Goal: Transaction & Acquisition: Purchase product/service

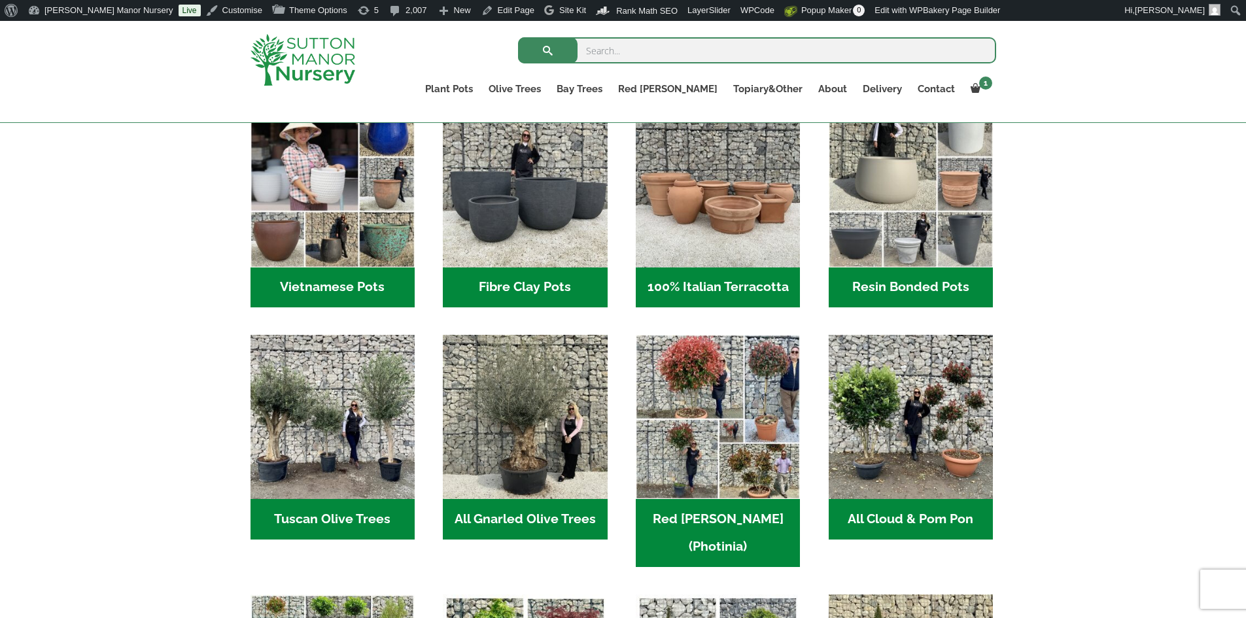
click at [920, 285] on h2 "Resin Bonded Pots (212)" at bounding box center [910, 287] width 164 height 41
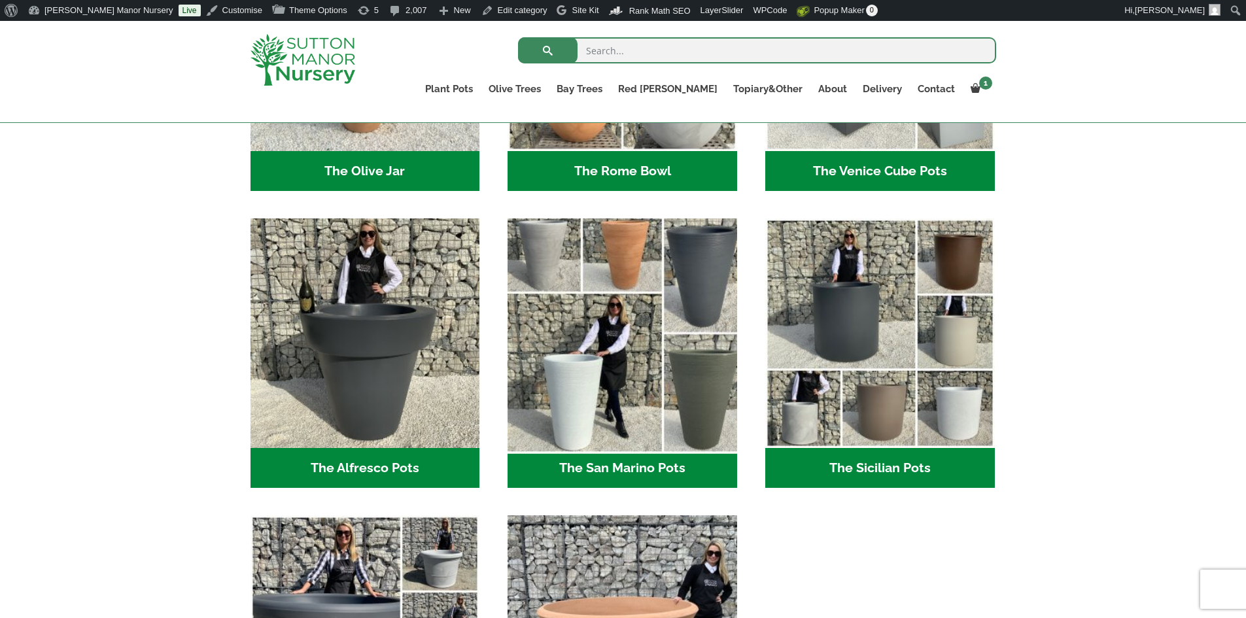
scroll to position [1635, 0]
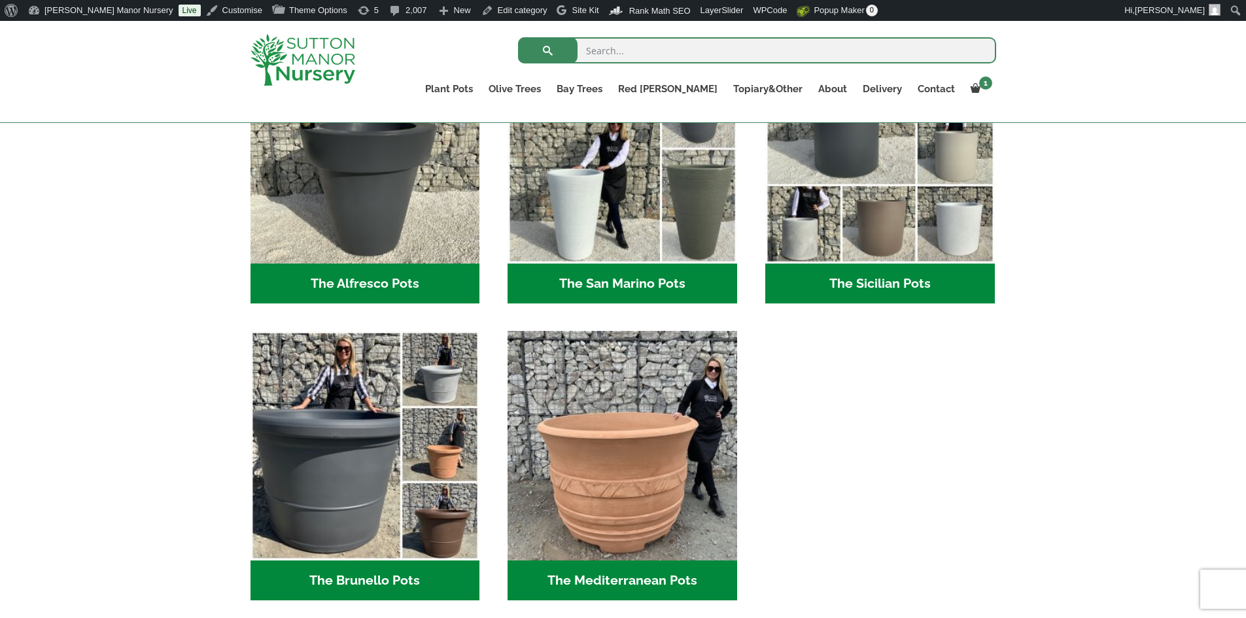
click at [881, 279] on h2 "The Sicilian Pots (18)" at bounding box center [879, 283] width 229 height 41
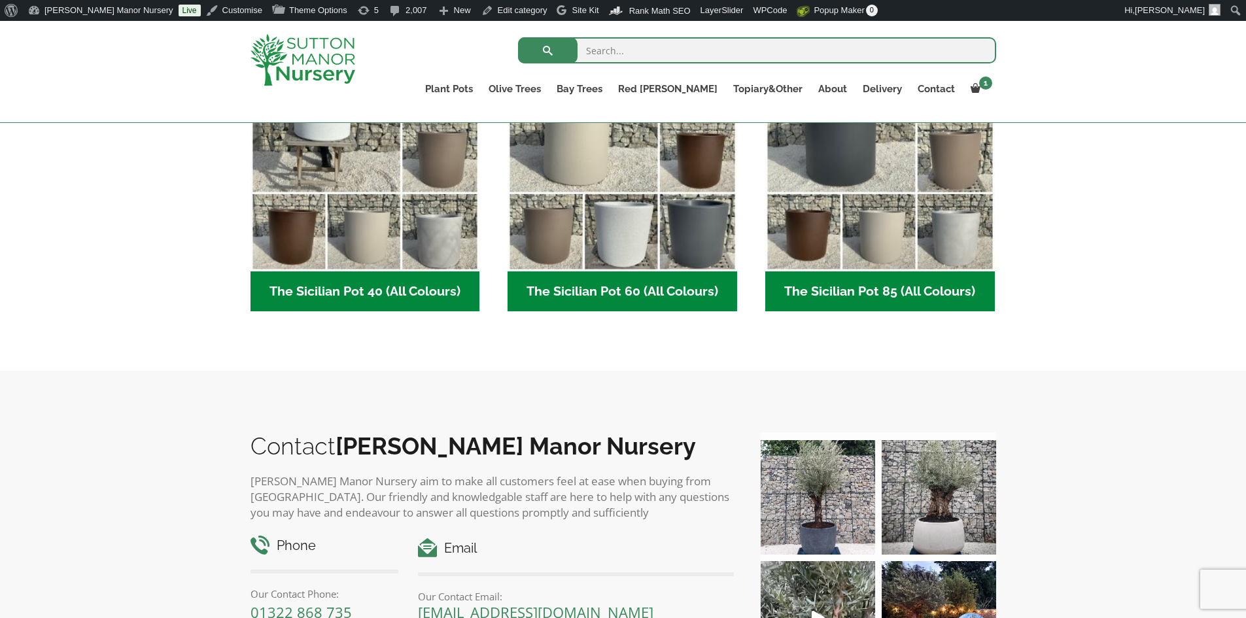
scroll to position [523, 0]
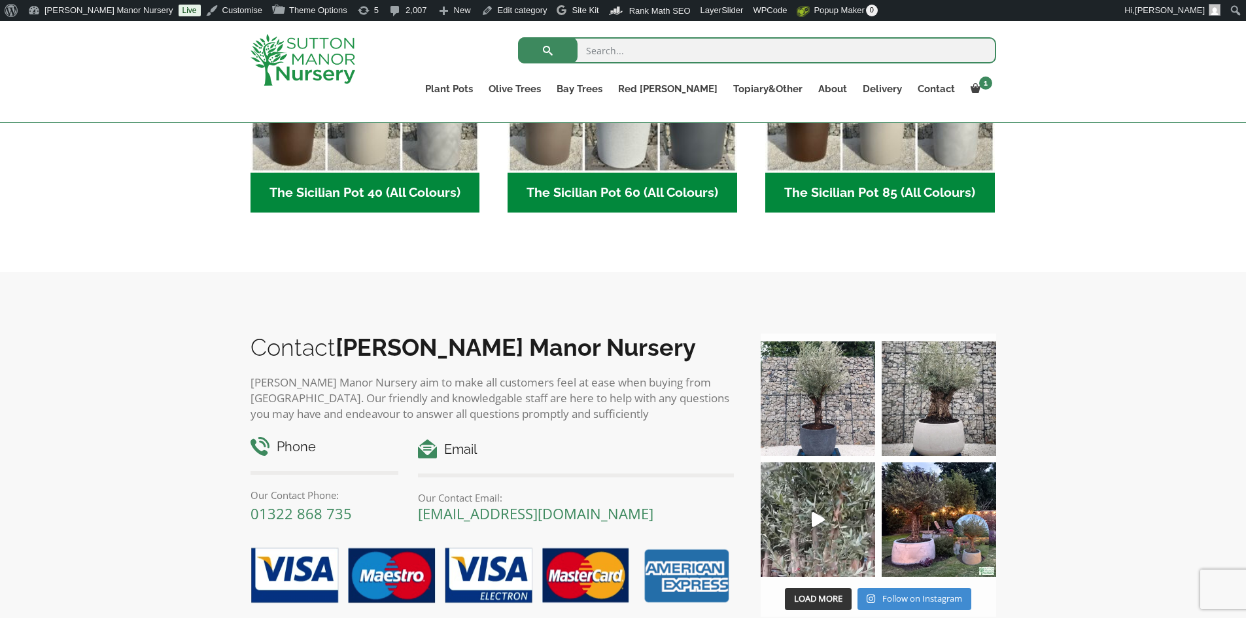
click at [602, 196] on h2 "The Sicilian Pot 60 (All Colours) (6)" at bounding box center [621, 193] width 229 height 41
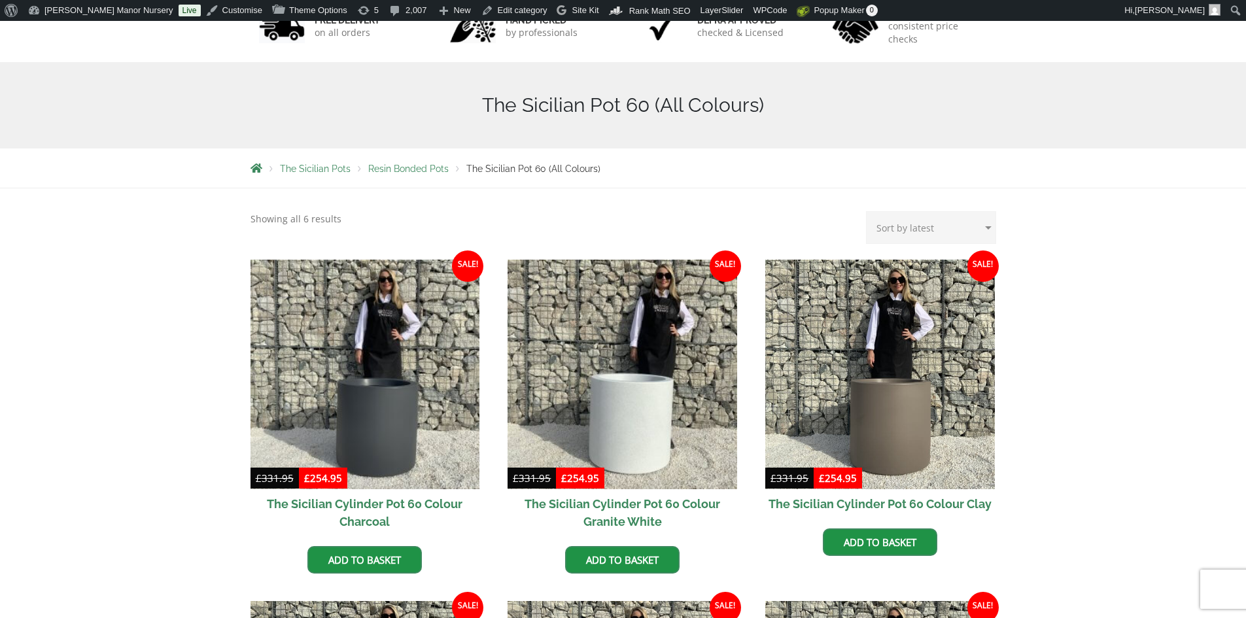
scroll to position [262, 0]
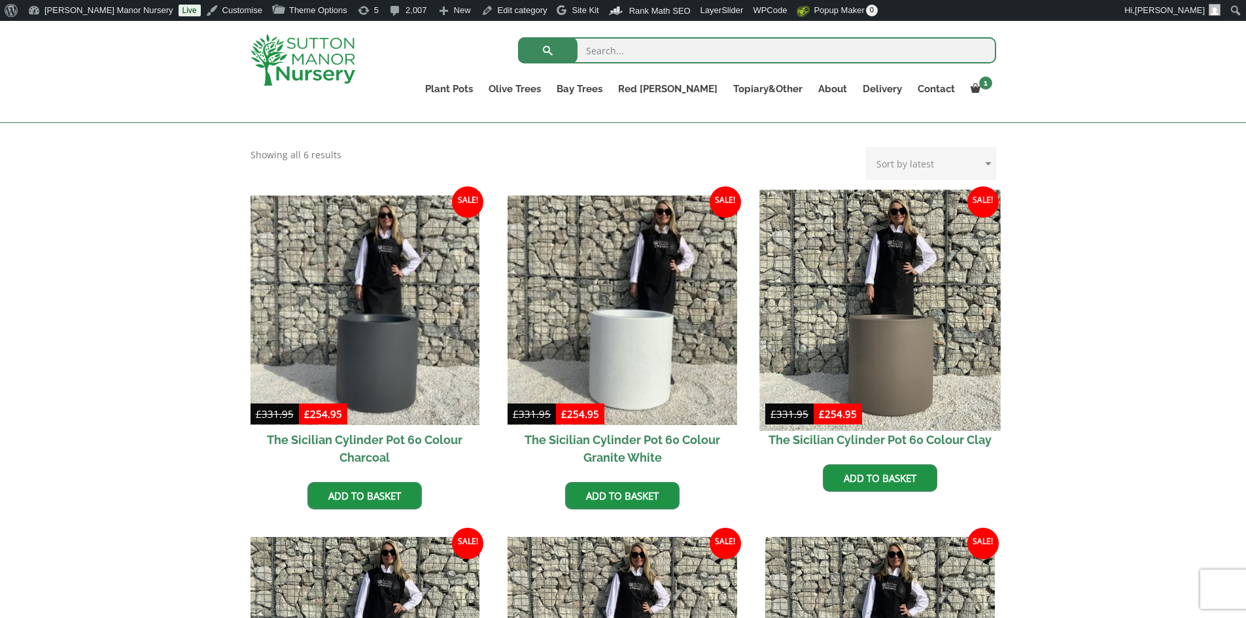
click at [883, 339] on img at bounding box center [879, 310] width 241 height 241
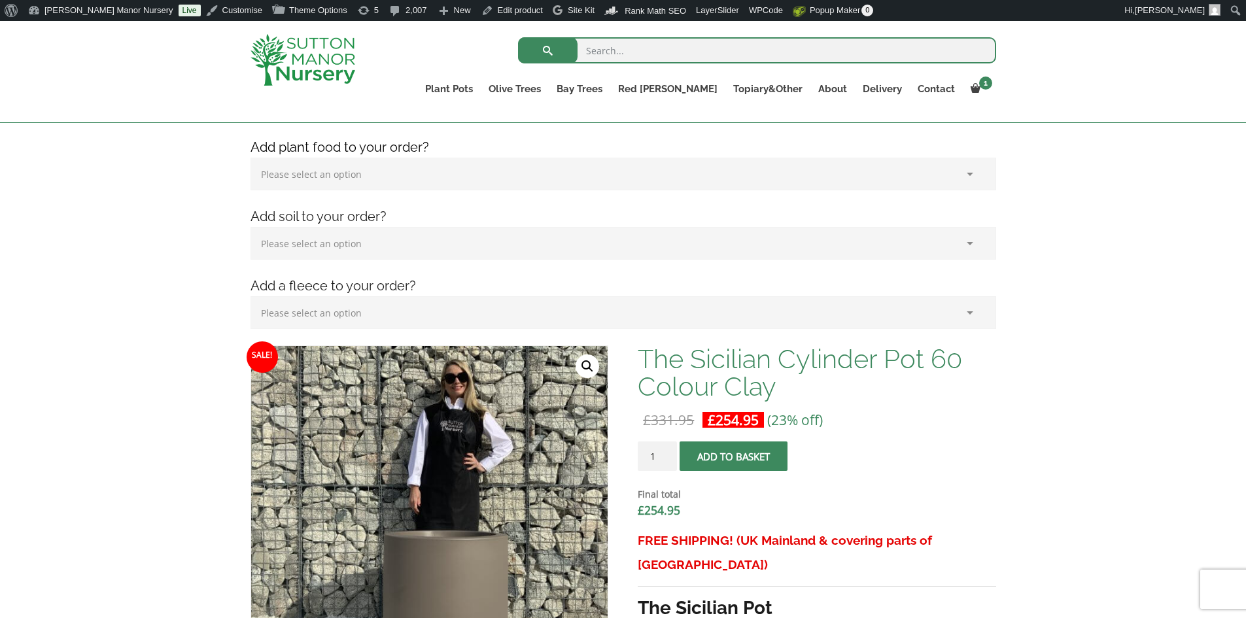
scroll to position [65, 0]
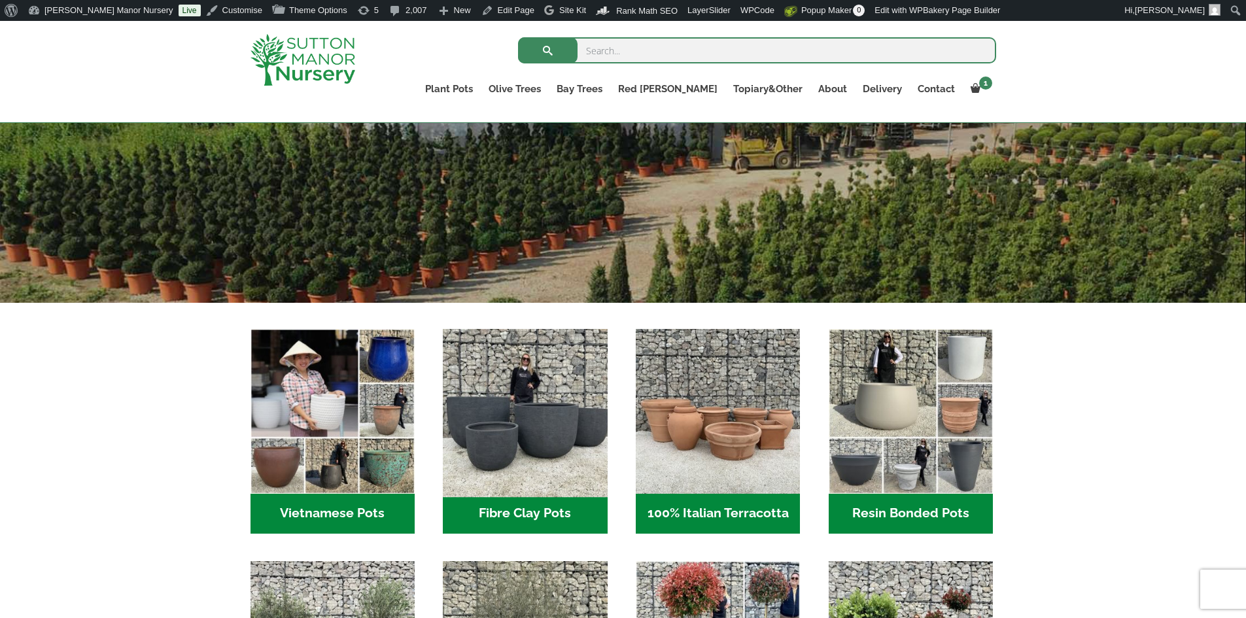
scroll to position [392, 0]
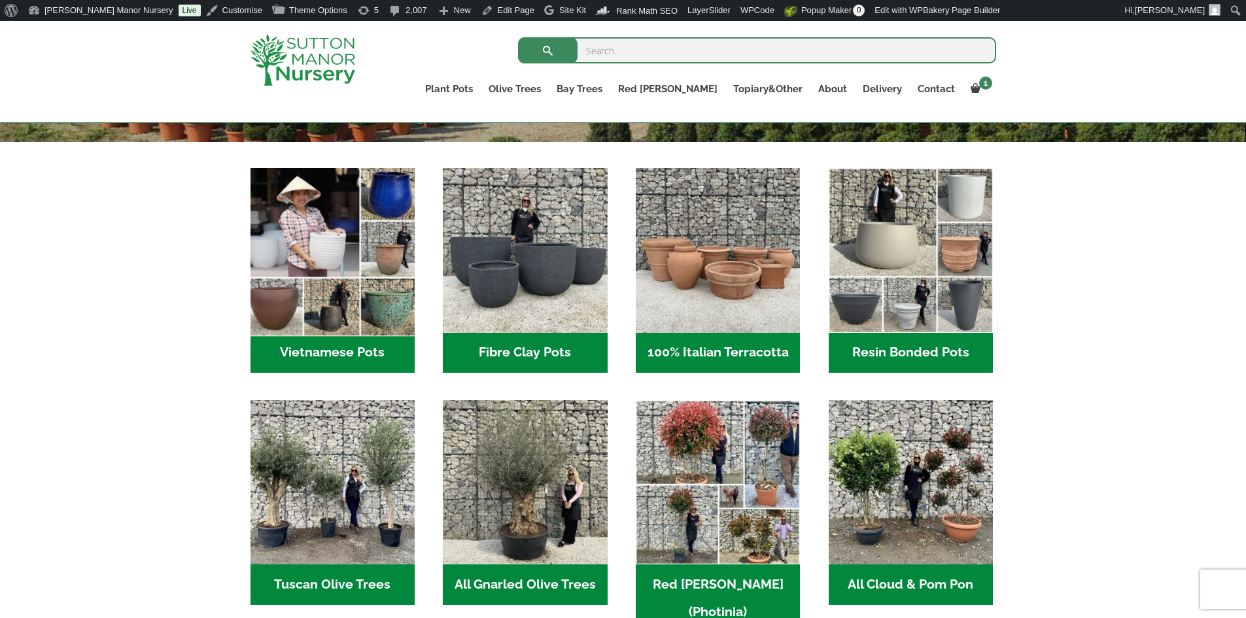
click at [361, 331] on img "Visit product category Vietnamese Pots" at bounding box center [332, 250] width 173 height 173
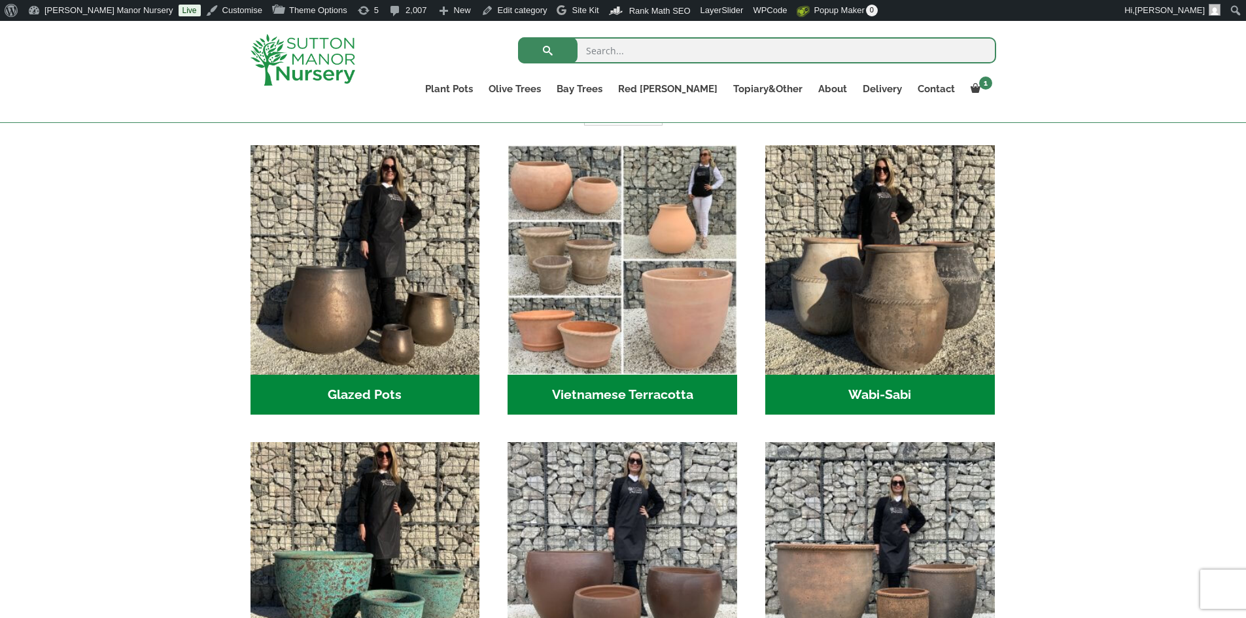
scroll to position [458, 0]
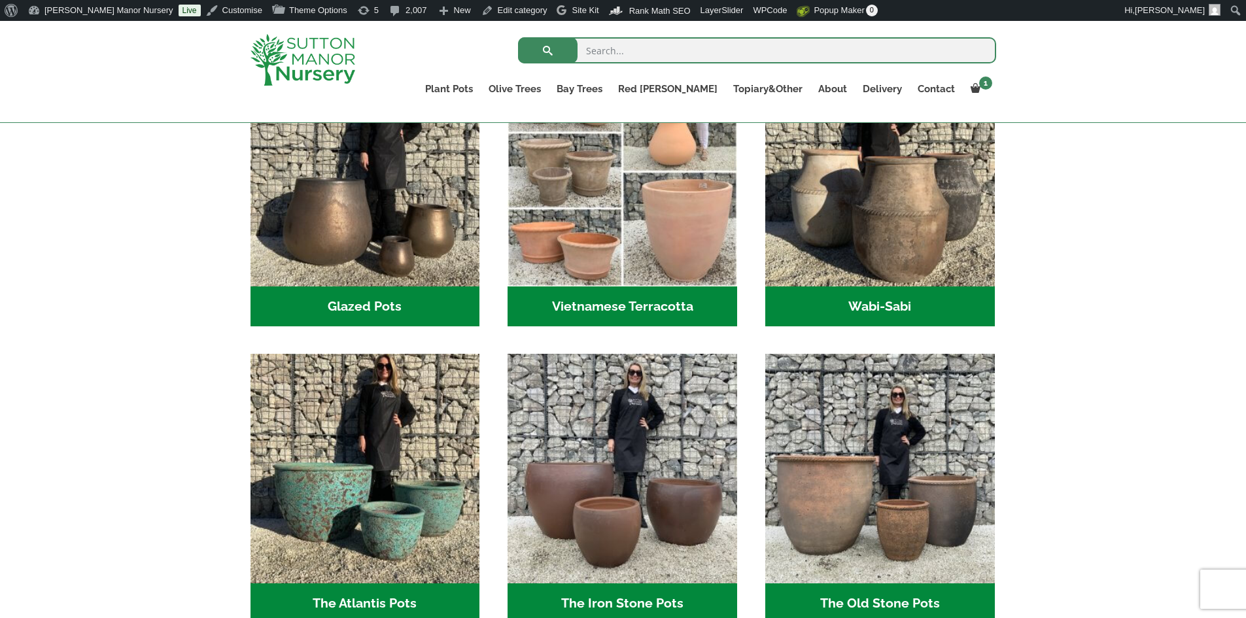
click at [417, 304] on h2 "Glazed Pots (12)" at bounding box center [364, 306] width 229 height 41
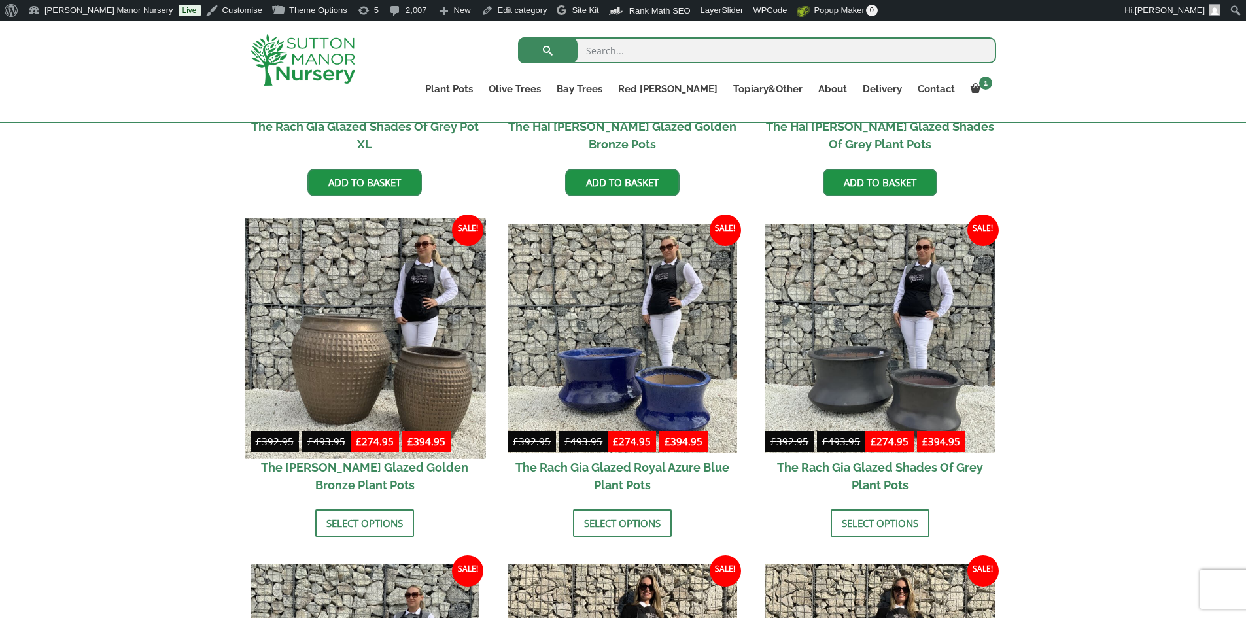
scroll to position [654, 0]
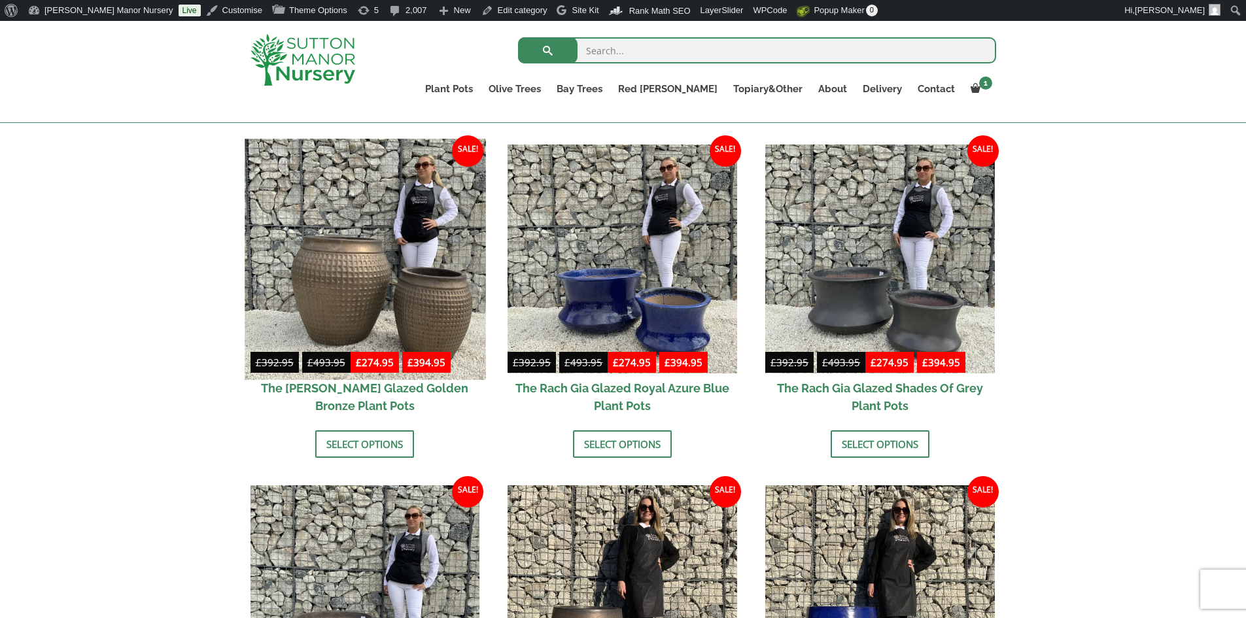
click at [403, 294] on img at bounding box center [365, 259] width 241 height 241
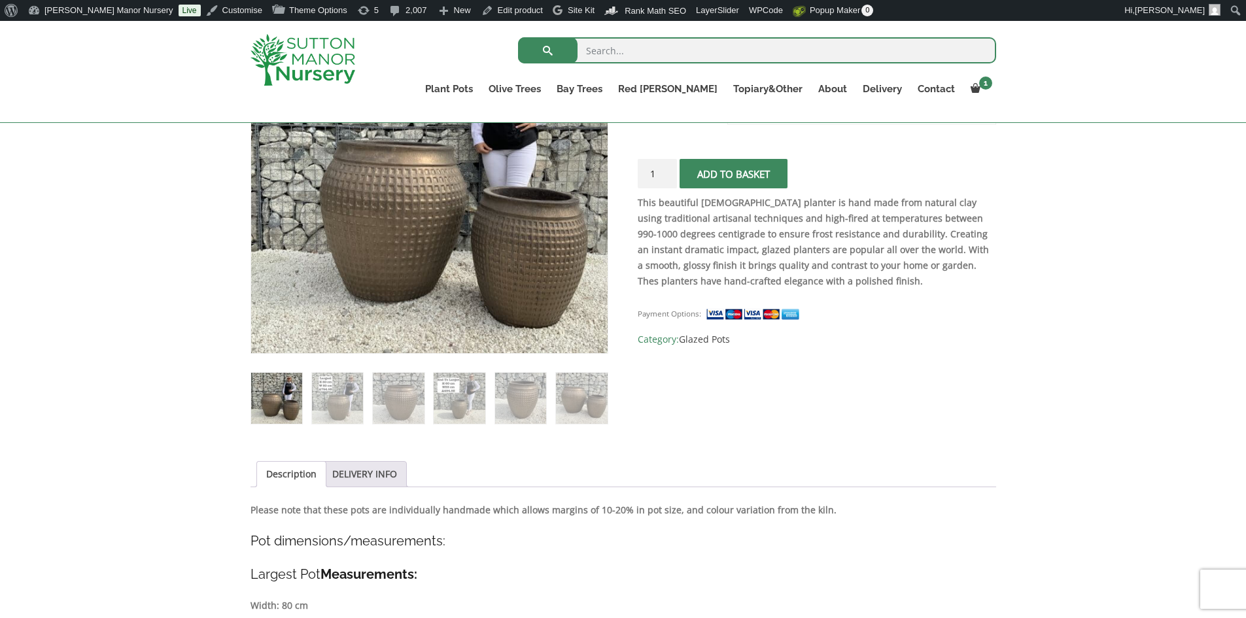
scroll to position [131, 0]
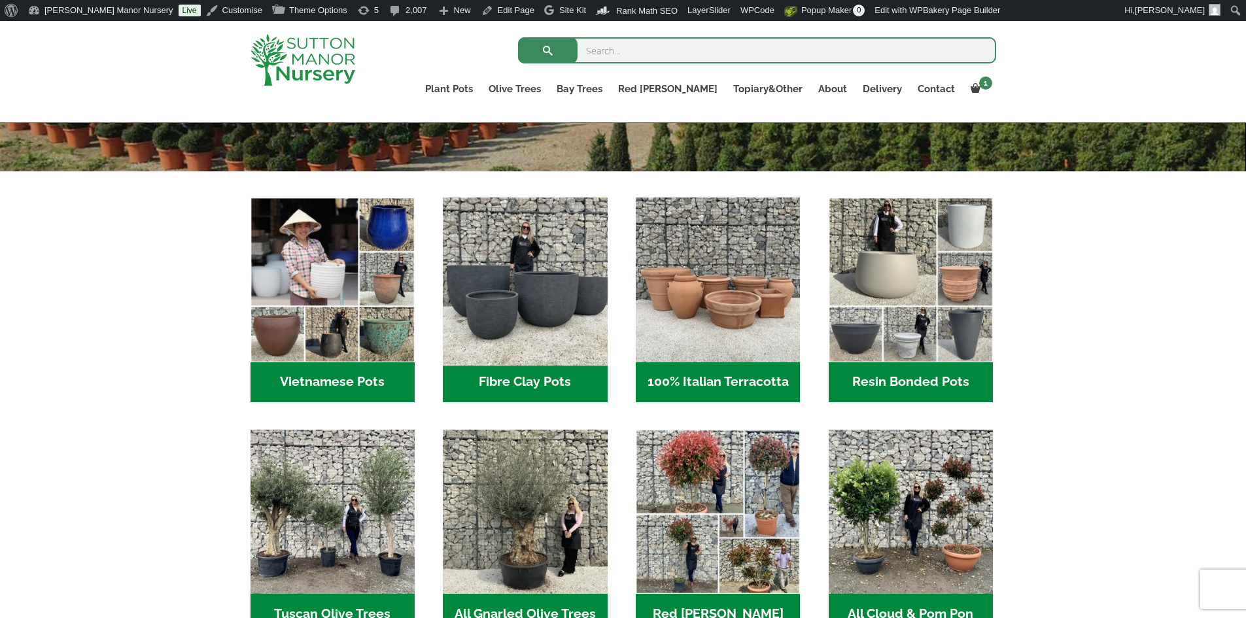
scroll to position [392, 0]
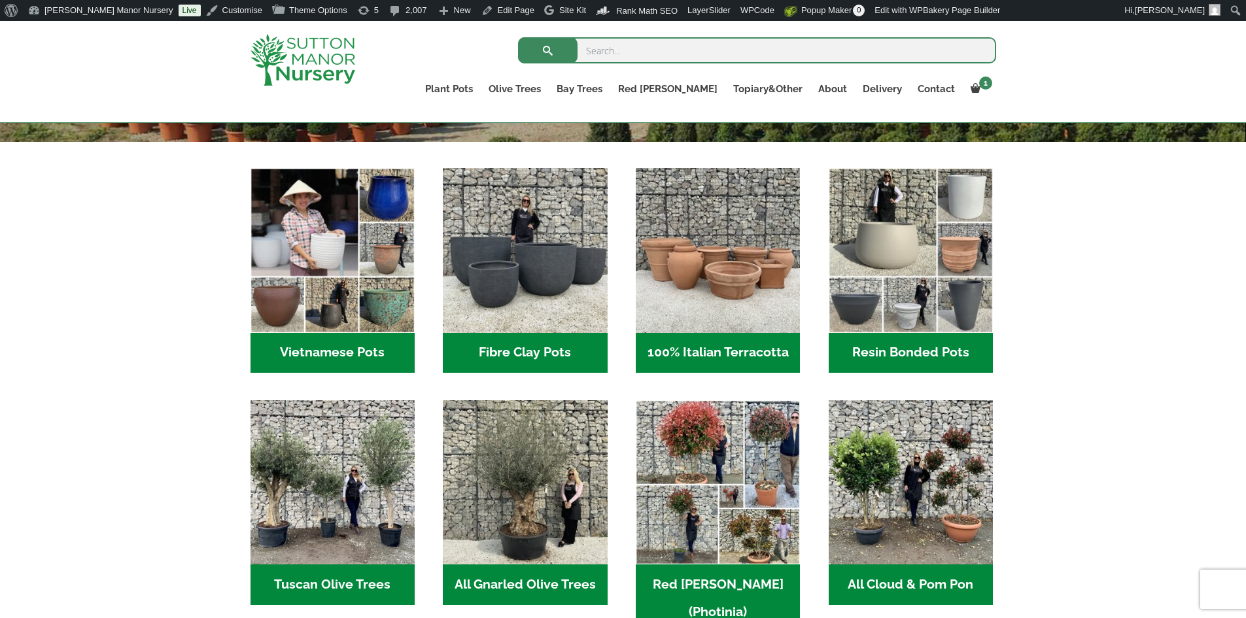
click at [387, 354] on h2 "Vietnamese Pots (55)" at bounding box center [332, 353] width 164 height 41
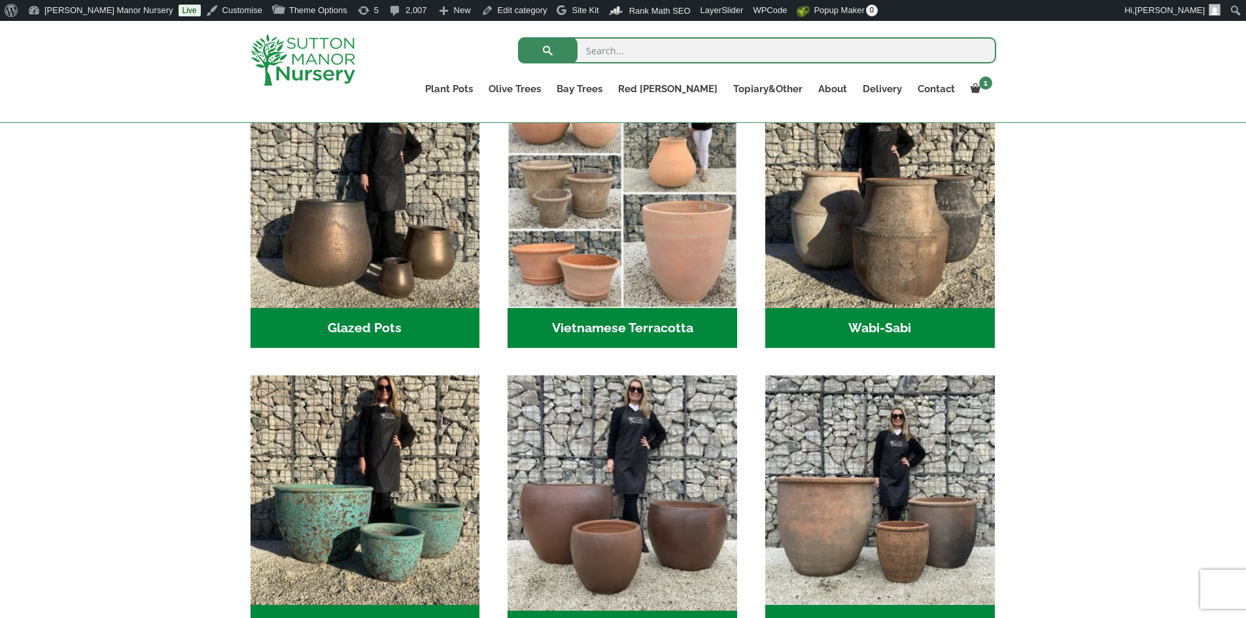
scroll to position [523, 0]
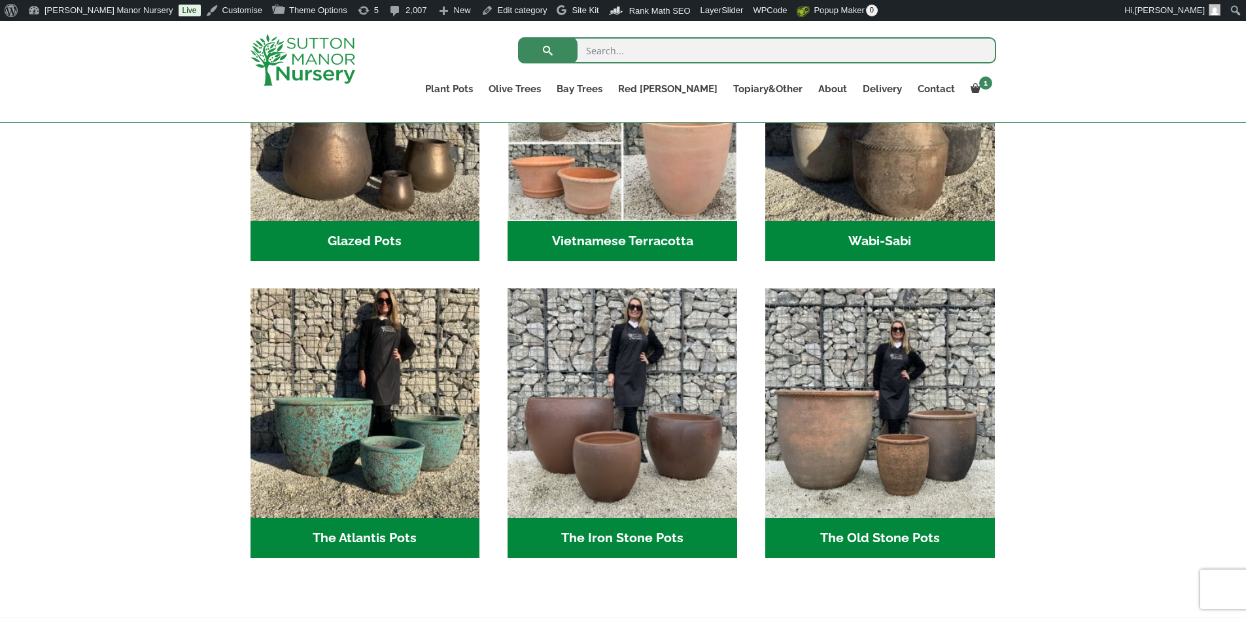
click at [364, 231] on h2 "Glazed Pots (12)" at bounding box center [364, 241] width 229 height 41
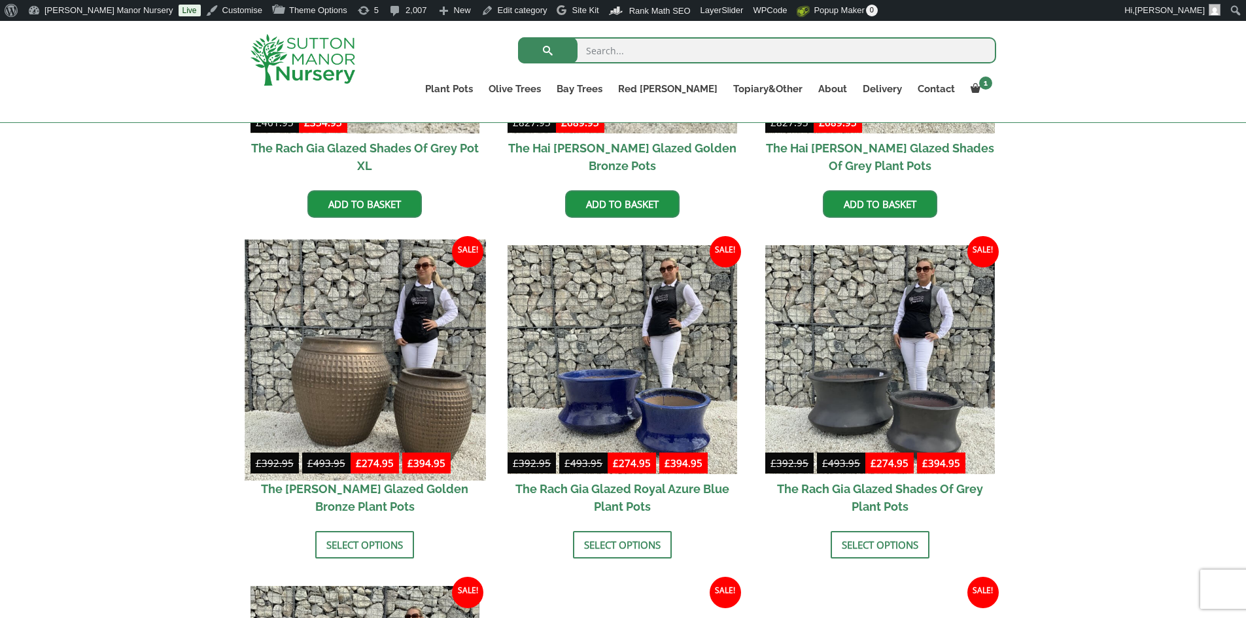
scroll to position [654, 0]
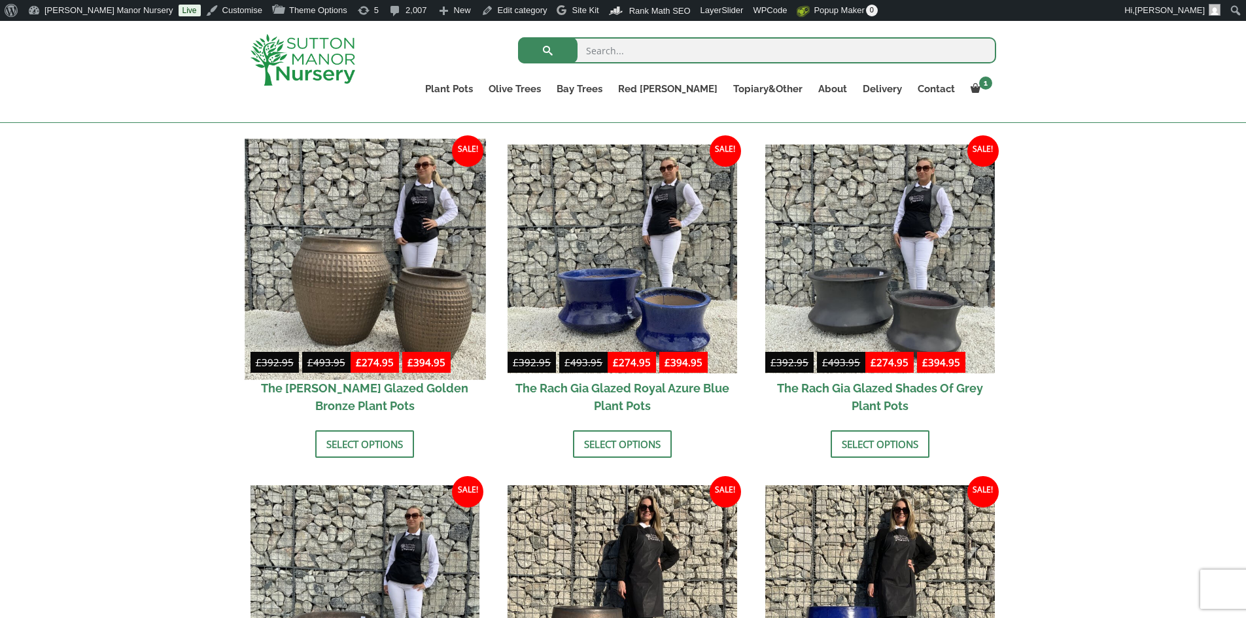
click at [351, 280] on img at bounding box center [365, 259] width 241 height 241
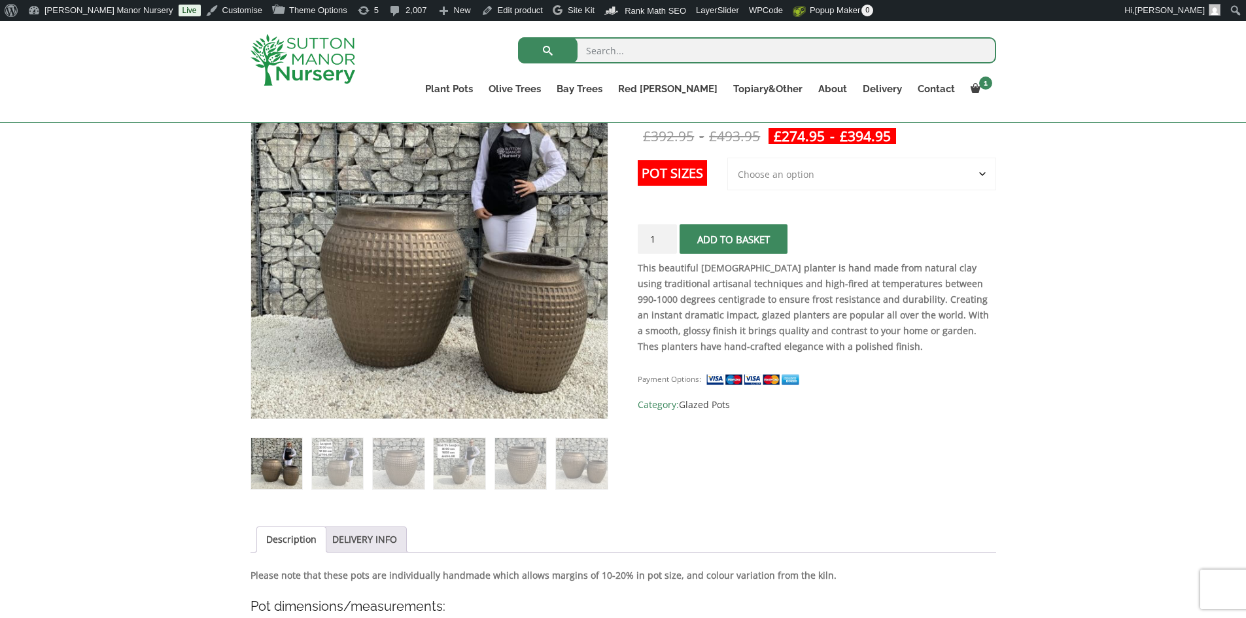
click at [983, 178] on select "Choose an option 2nd to Largest Pot In The Picture Largest pot In The Picture" at bounding box center [861, 174] width 269 height 33
select select "Largest pot In The Picture"
click at [728, 158] on select "Choose an option 2nd to Largest Pot In The Picture Largest pot In The Picture" at bounding box center [861, 174] width 269 height 33
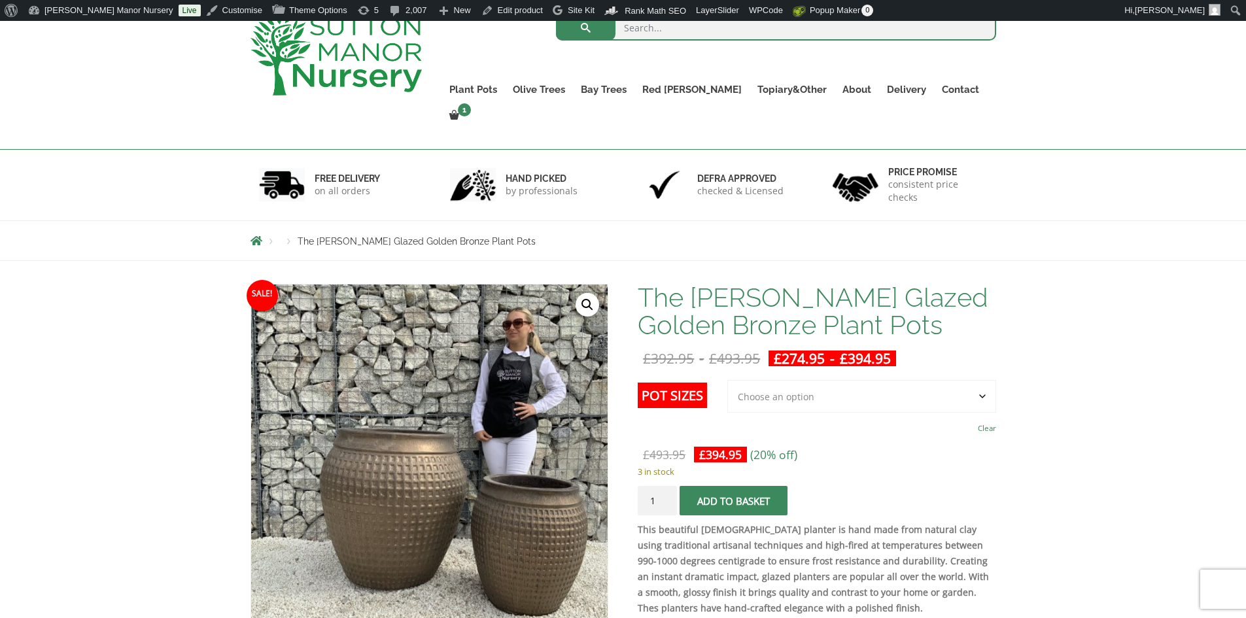
scroll to position [65, 0]
